Goal: Information Seeking & Learning: Learn about a topic

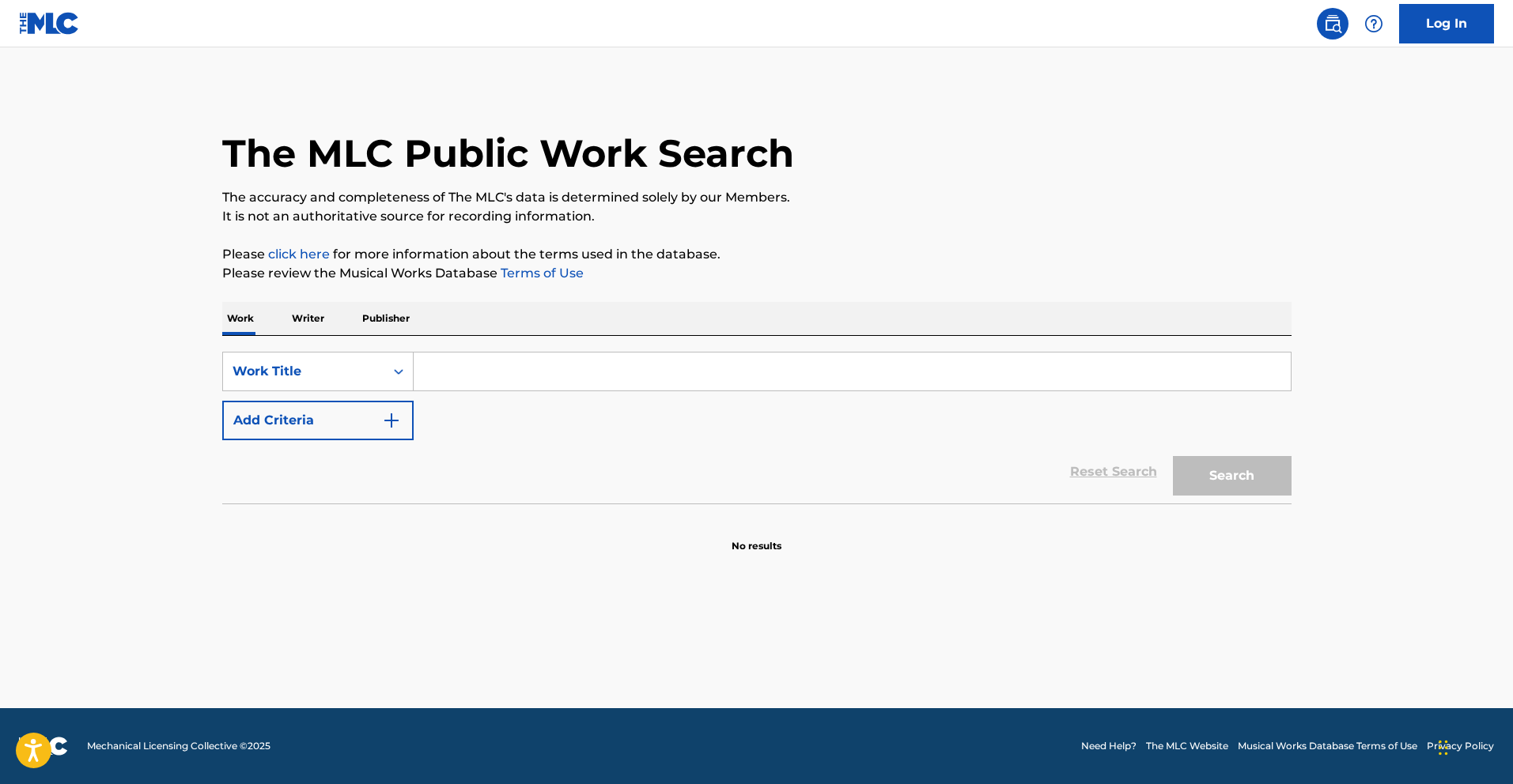
click at [543, 369] on input "Search Form" at bounding box center [853, 372] width 878 height 38
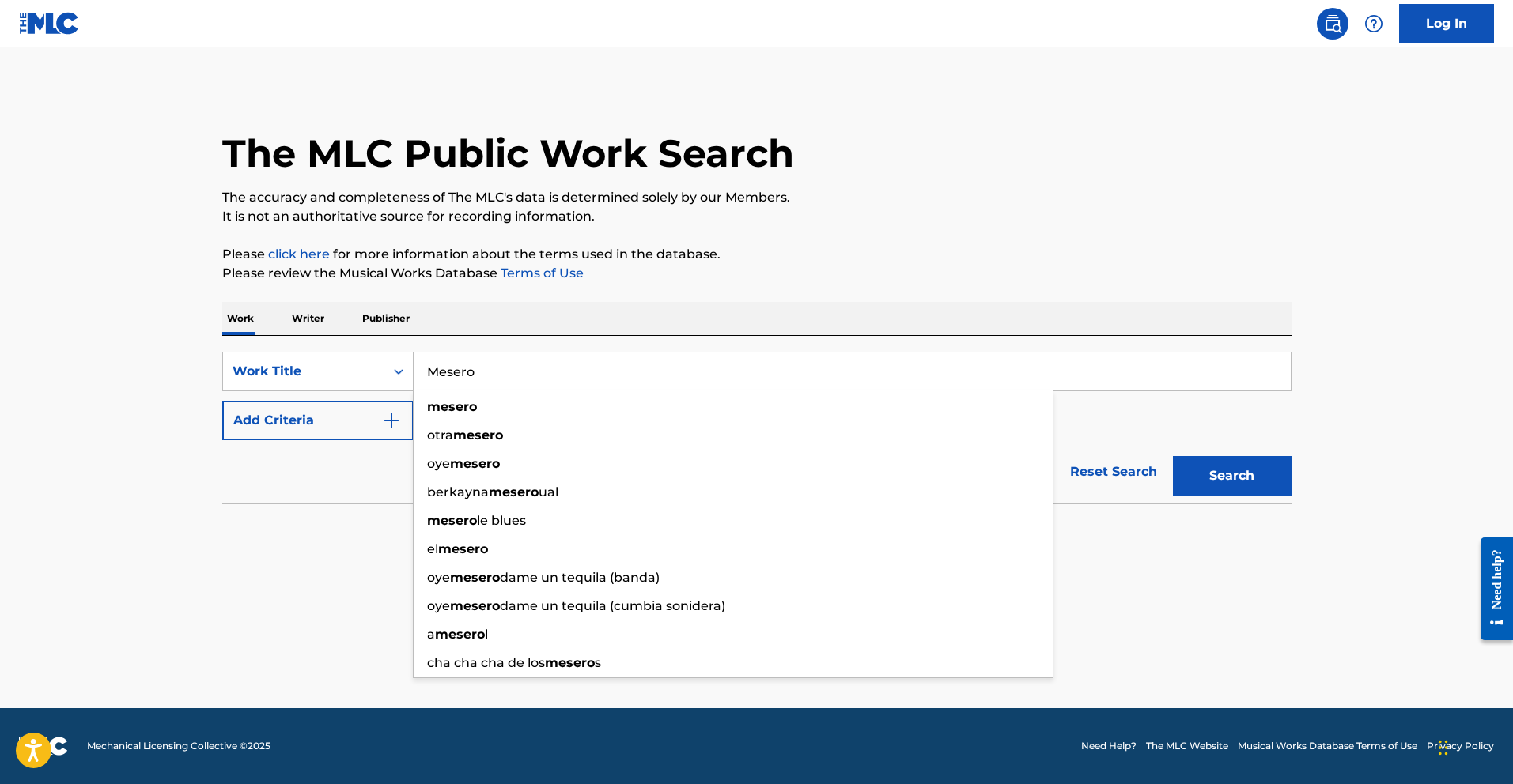
type input "Mesero"
click at [1173, 456] on button "Search" at bounding box center [1232, 476] width 119 height 40
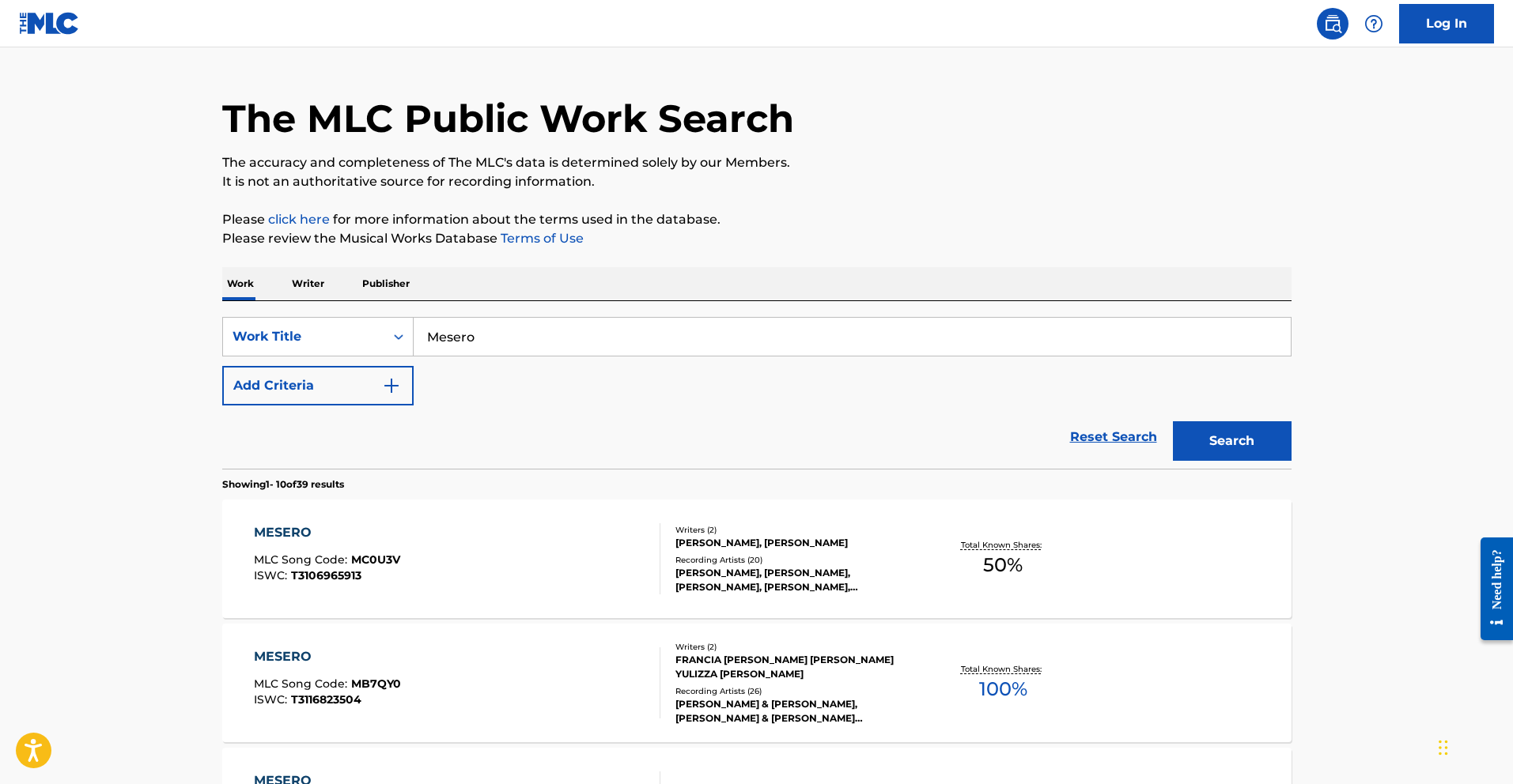
scroll to position [37, 0]
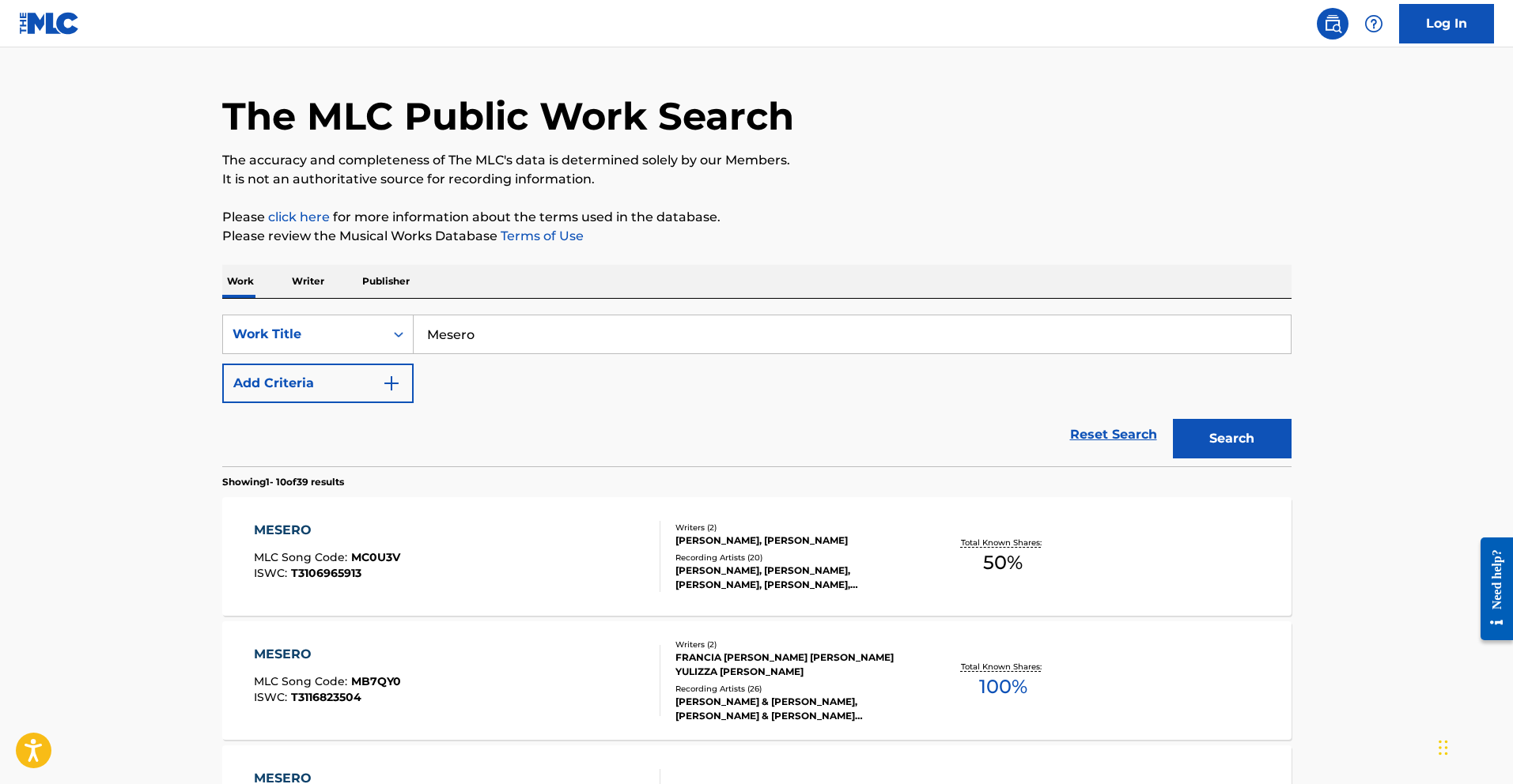
click at [256, 528] on div "MESERO" at bounding box center [327, 531] width 147 height 19
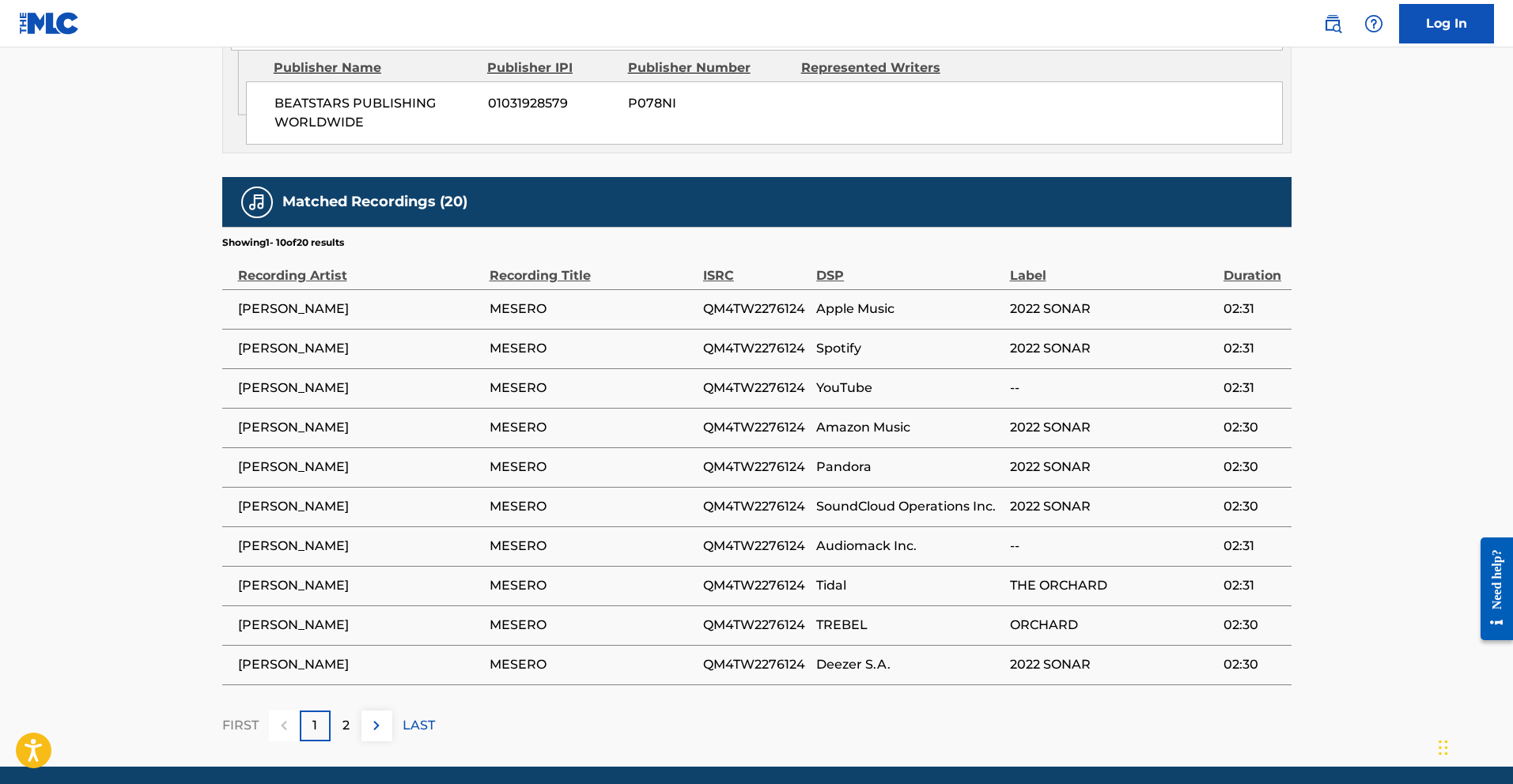
scroll to position [1000, 0]
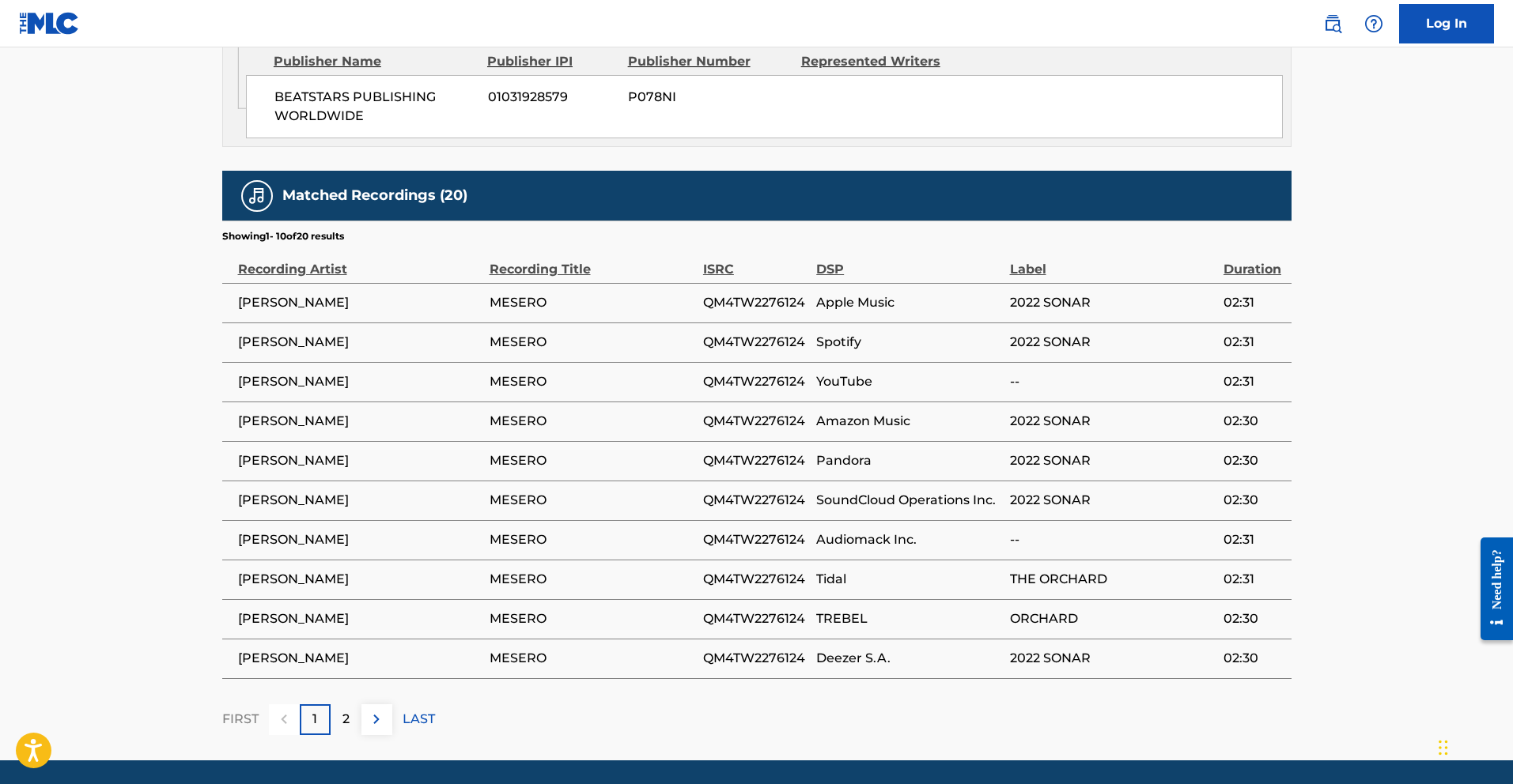
click at [376, 710] on img at bounding box center [377, 720] width 19 height 19
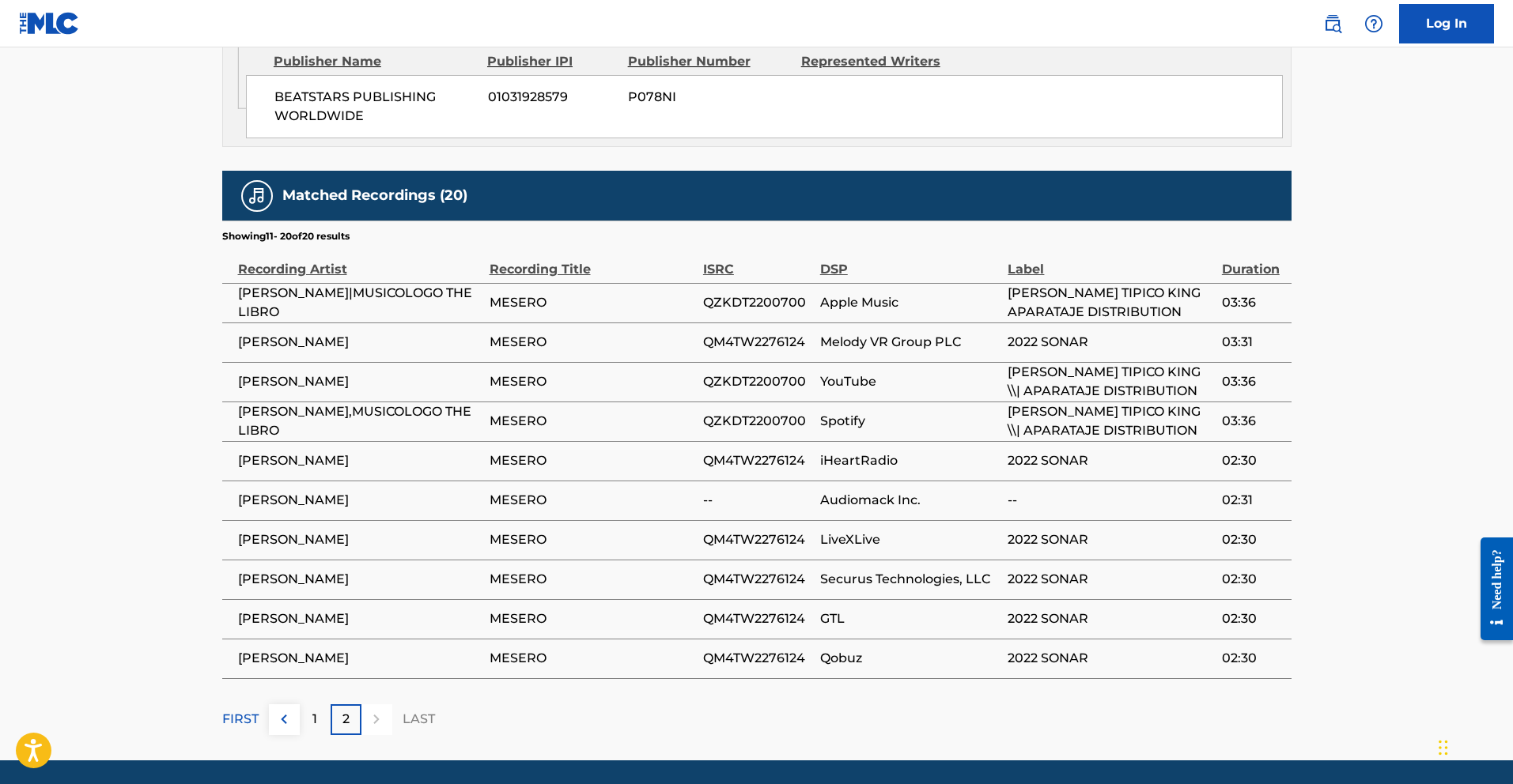
click at [288, 710] on img at bounding box center [284, 720] width 19 height 19
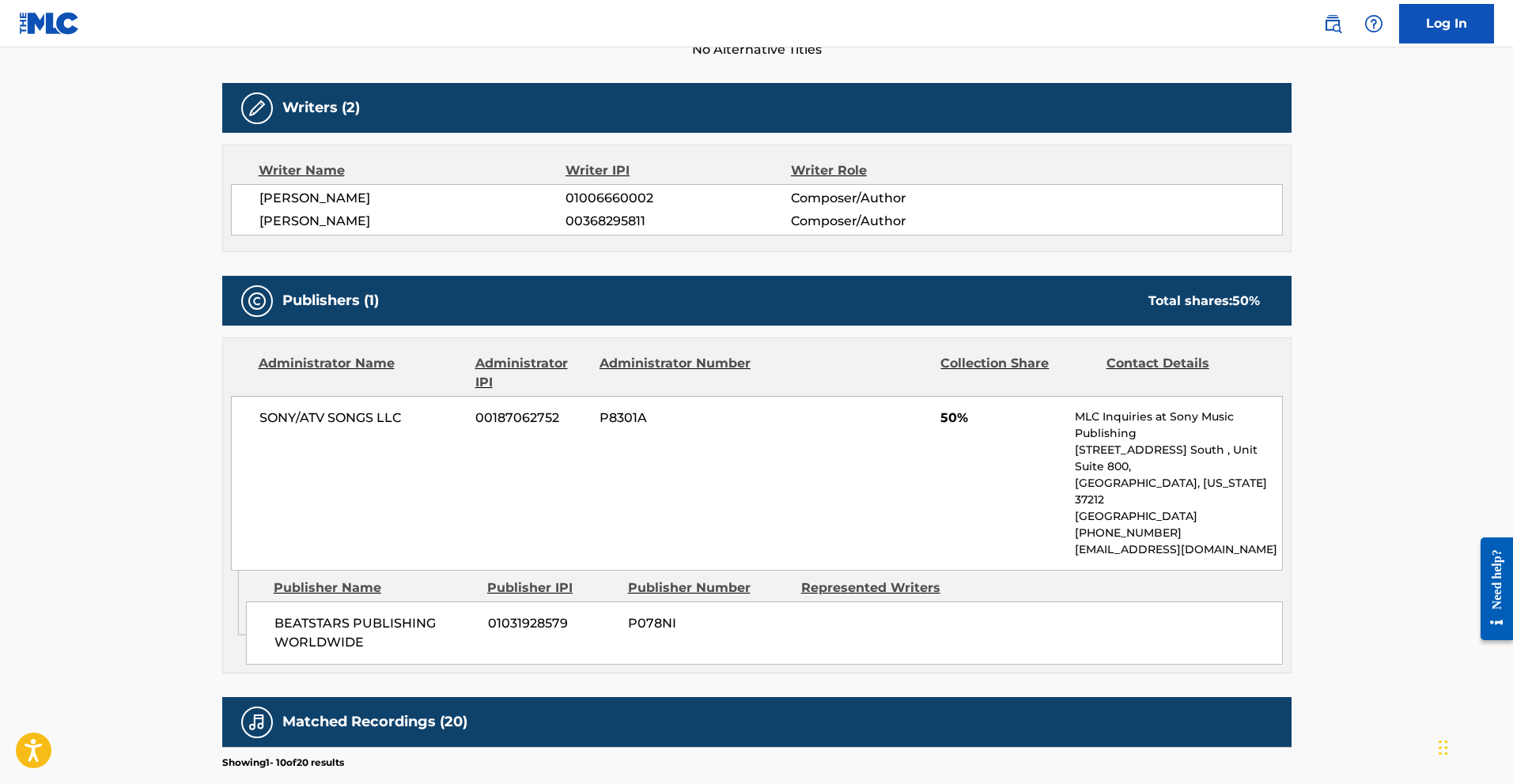
scroll to position [501, 0]
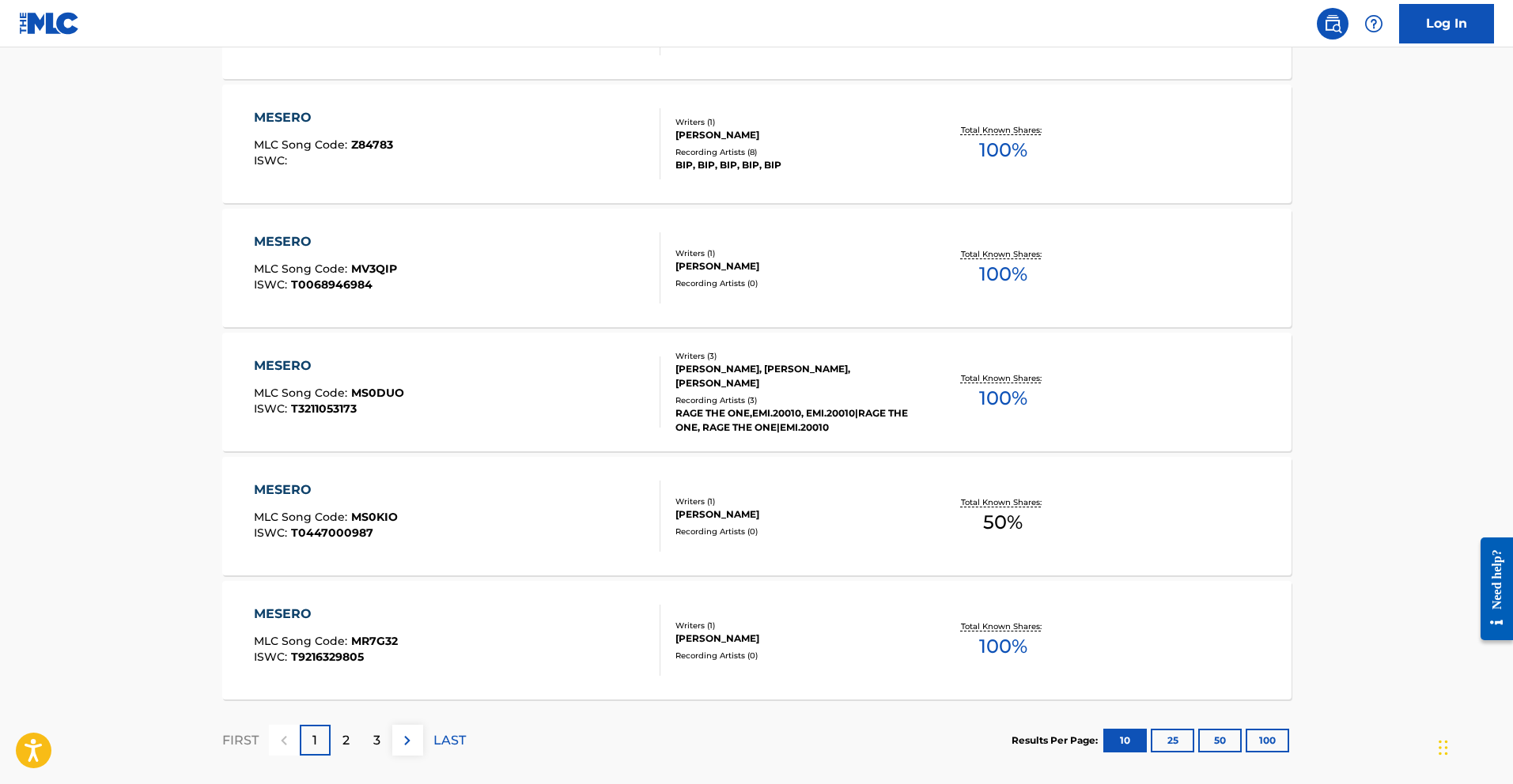
scroll to position [1151, 0]
